Goal: Task Accomplishment & Management: Manage account settings

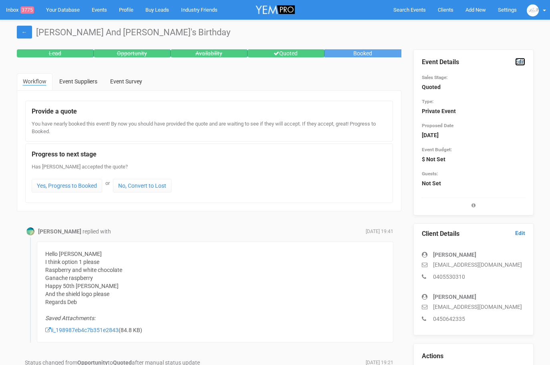
click at [520, 61] on link "Edit" at bounding box center [520, 62] width 10 height 8
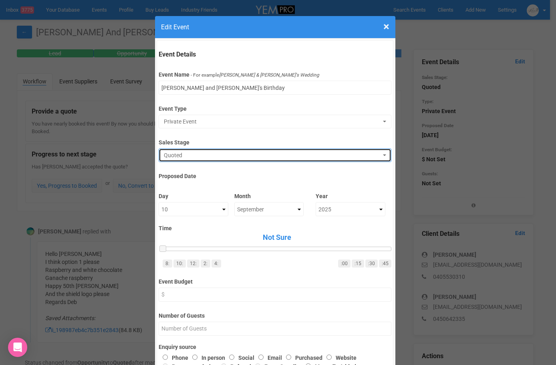
click at [200, 155] on span "Quoted" at bounding box center [272, 155] width 217 height 8
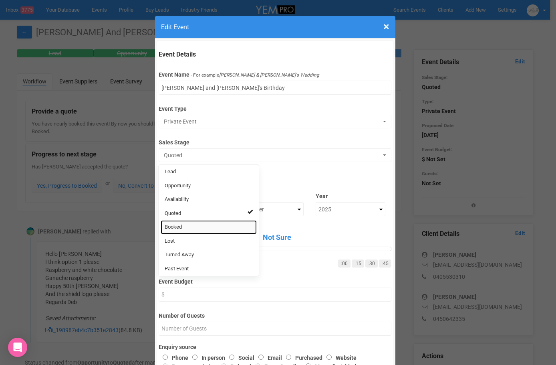
click at [175, 226] on span "Booked" at bounding box center [173, 227] width 17 height 8
select select "2"
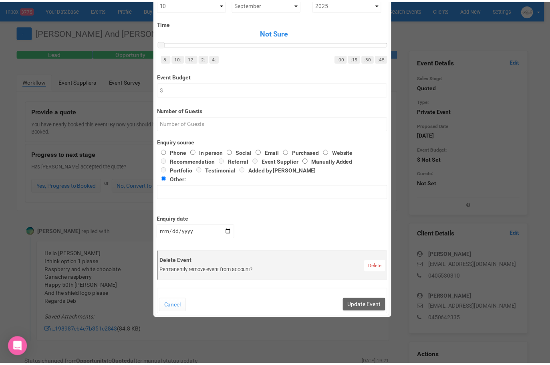
scroll to position [321, 0]
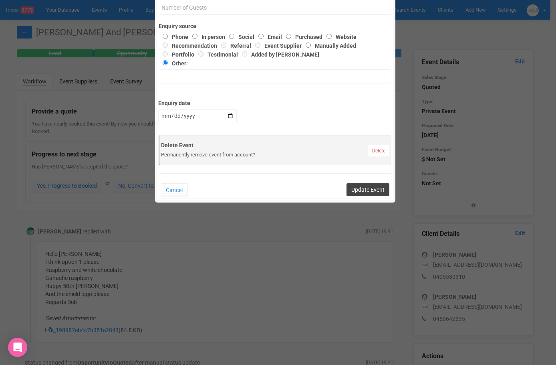
click at [356, 191] on button "Update Event" at bounding box center [368, 189] width 43 height 13
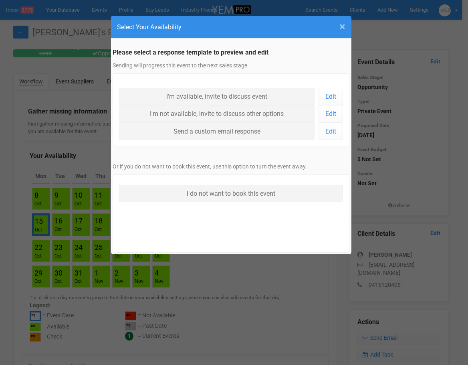
click at [342, 24] on span "×" at bounding box center [343, 26] width 6 height 13
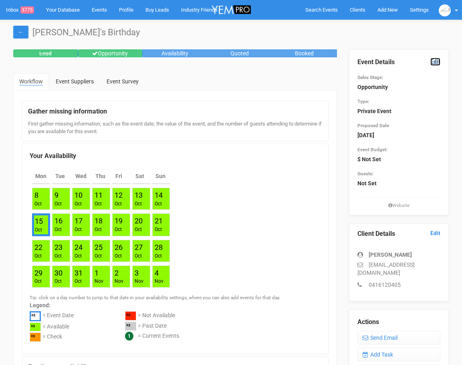
click at [438, 59] on link "Edit" at bounding box center [436, 62] width 10 height 8
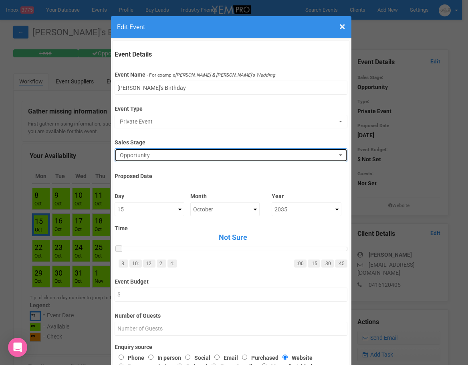
click at [338, 154] on button "Opportunity" at bounding box center [231, 155] width 233 height 14
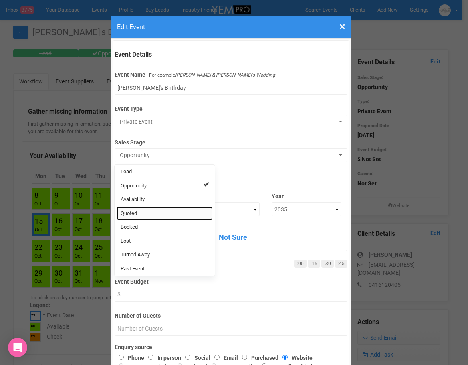
click at [138, 215] on link "Quoted" at bounding box center [165, 213] width 96 height 14
select select "9"
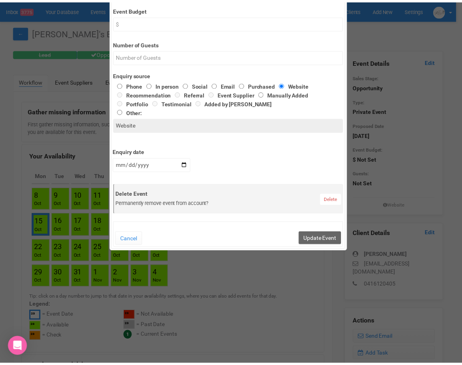
scroll to position [281, 0]
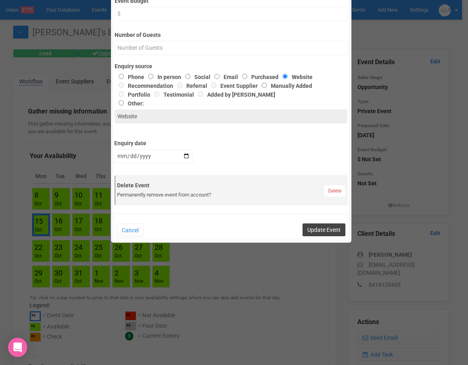
drag, startPoint x: 322, startPoint y: 231, endPoint x: 436, endPoint y: 127, distance: 154.1
click at [322, 229] on button "Update Event" at bounding box center [324, 229] width 43 height 13
